Goal: Task Accomplishment & Management: Manage account settings

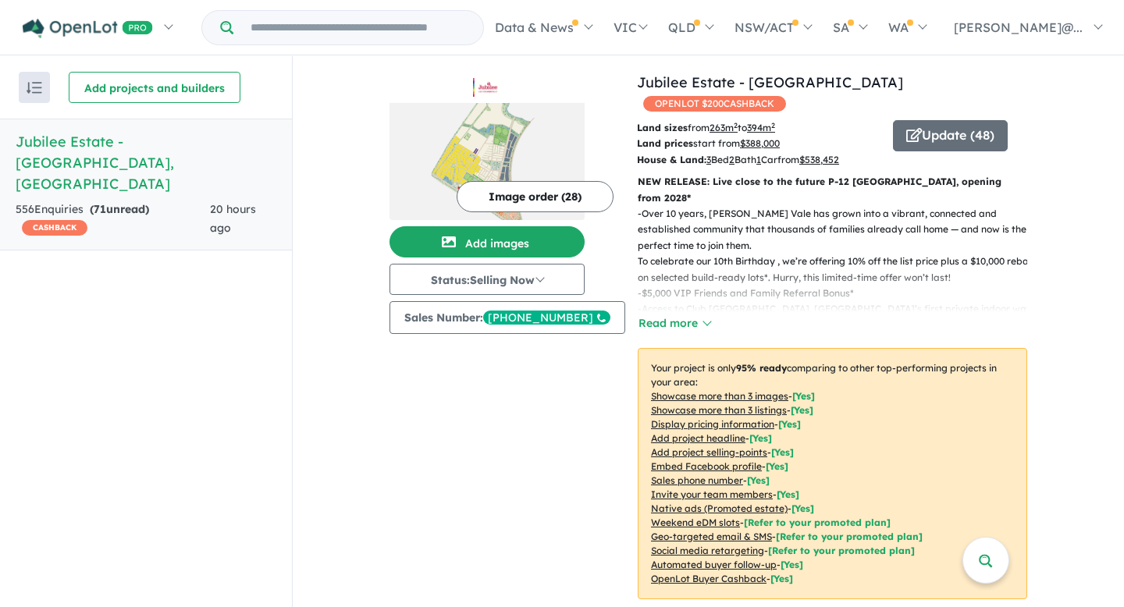
scroll to position [549, 0]
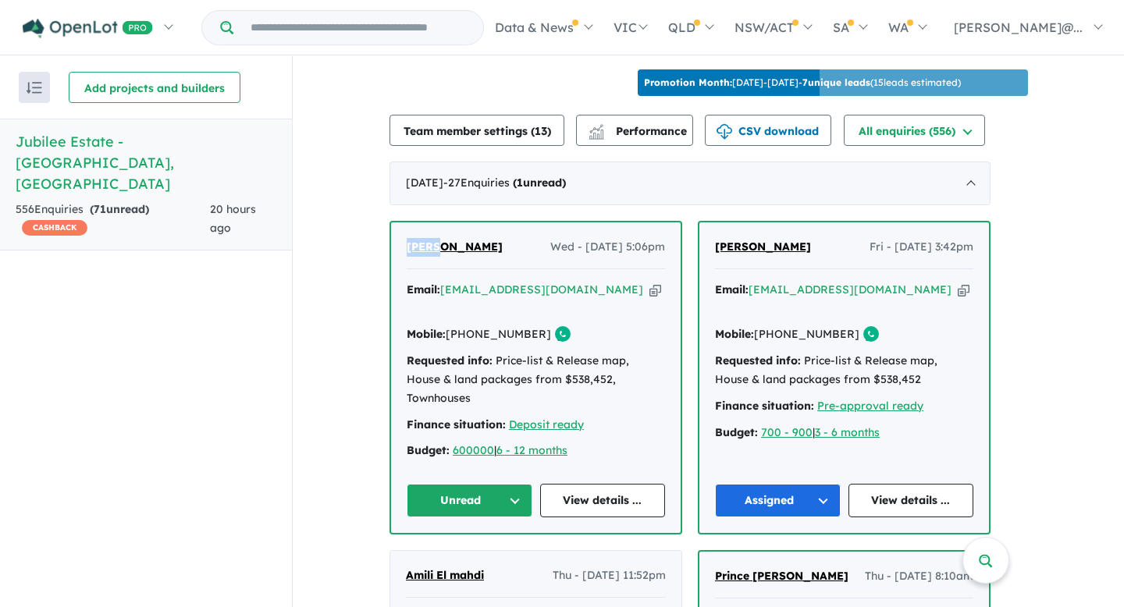
drag, startPoint x: 412, startPoint y: 239, endPoint x: 443, endPoint y: 242, distance: 31.4
click at [443, 242] on div "[PERSON_NAME] Wed - [DATE] 5:06pm Email: [EMAIL_ADDRESS][DOMAIN_NAME] Copied! M…" at bounding box center [536, 377] width 290 height 311
copy span "[PERSON_NAME]"
click at [611, 484] on link "View details ..." at bounding box center [603, 501] width 126 height 34
click at [519, 484] on button "Unread" at bounding box center [470, 501] width 126 height 34
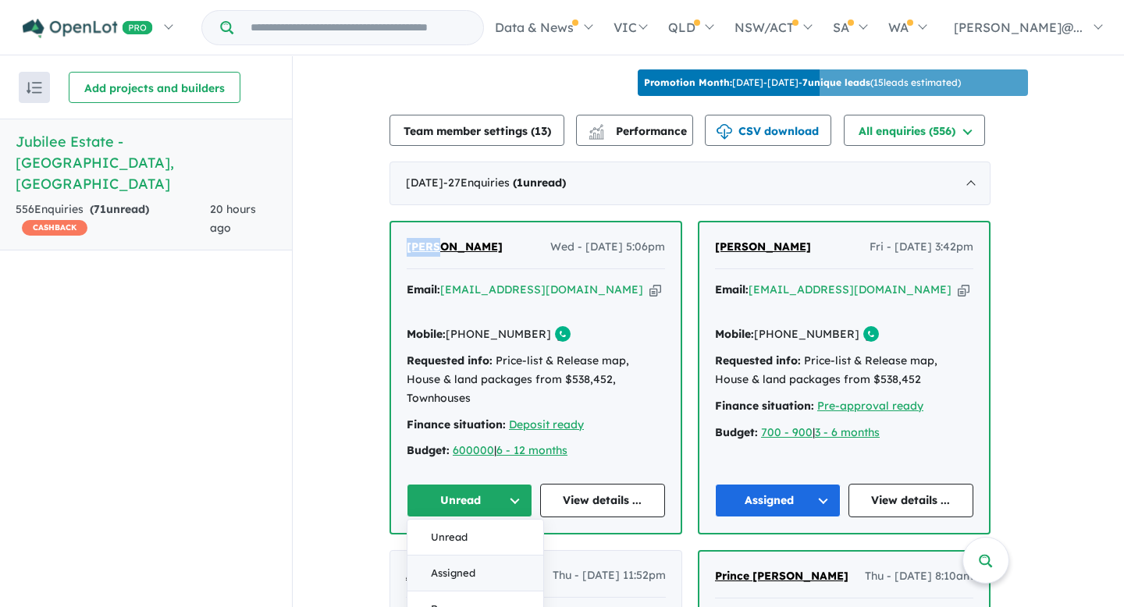
click at [505, 556] on button "Assigned" at bounding box center [475, 574] width 136 height 36
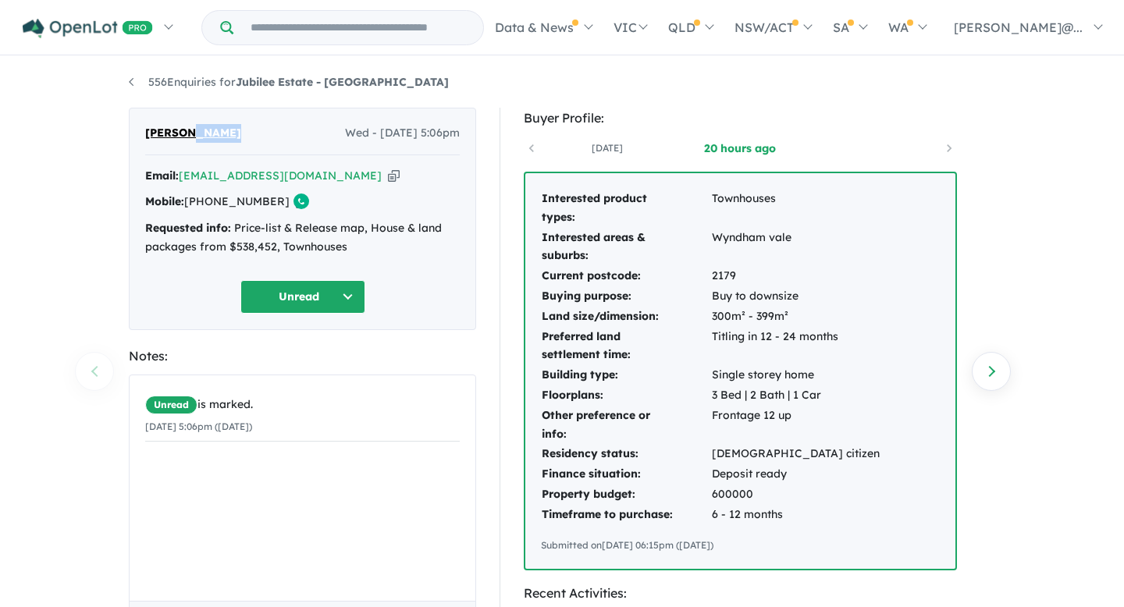
drag, startPoint x: 226, startPoint y: 135, endPoint x: 183, endPoint y: 132, distance: 42.3
click at [183, 132] on div "[PERSON_NAME] Wed - [DATE] 5:06pm" at bounding box center [302, 139] width 315 height 31
copy span "[DEMOGRAPHIC_DATA]"
click at [388, 180] on icon "button" at bounding box center [394, 176] width 12 height 16
copy span "[DEMOGRAPHIC_DATA]"
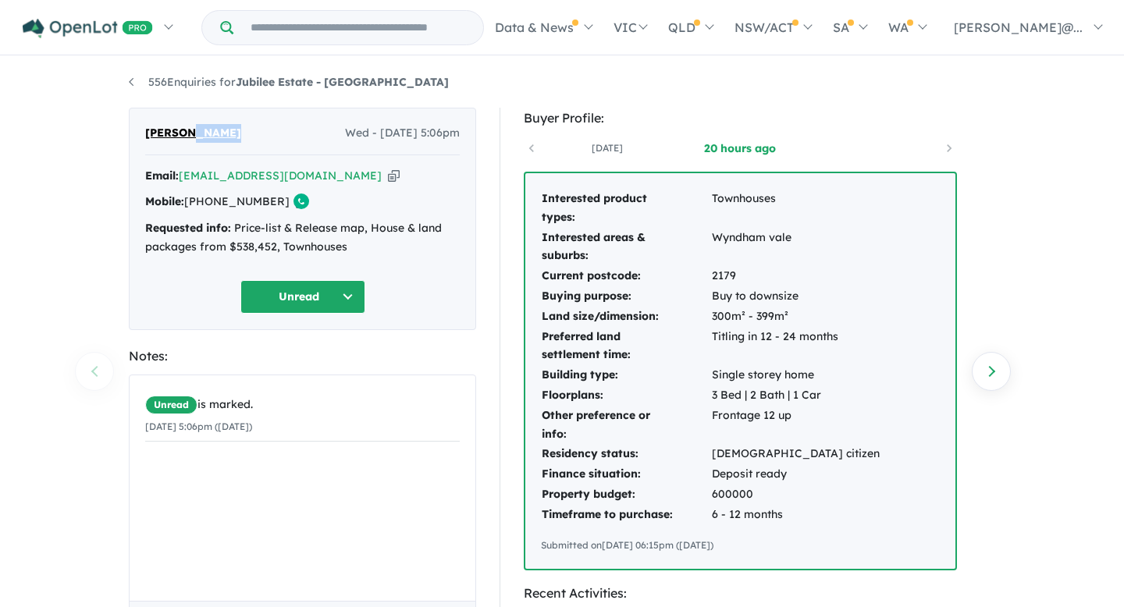
drag, startPoint x: 269, startPoint y: 205, endPoint x: 212, endPoint y: 205, distance: 57.0
click at [212, 205] on link "[PHONE_NUMBER]" at bounding box center [236, 201] width 105 height 14
copy link "433 477 885"
